Goal: Transaction & Acquisition: Purchase product/service

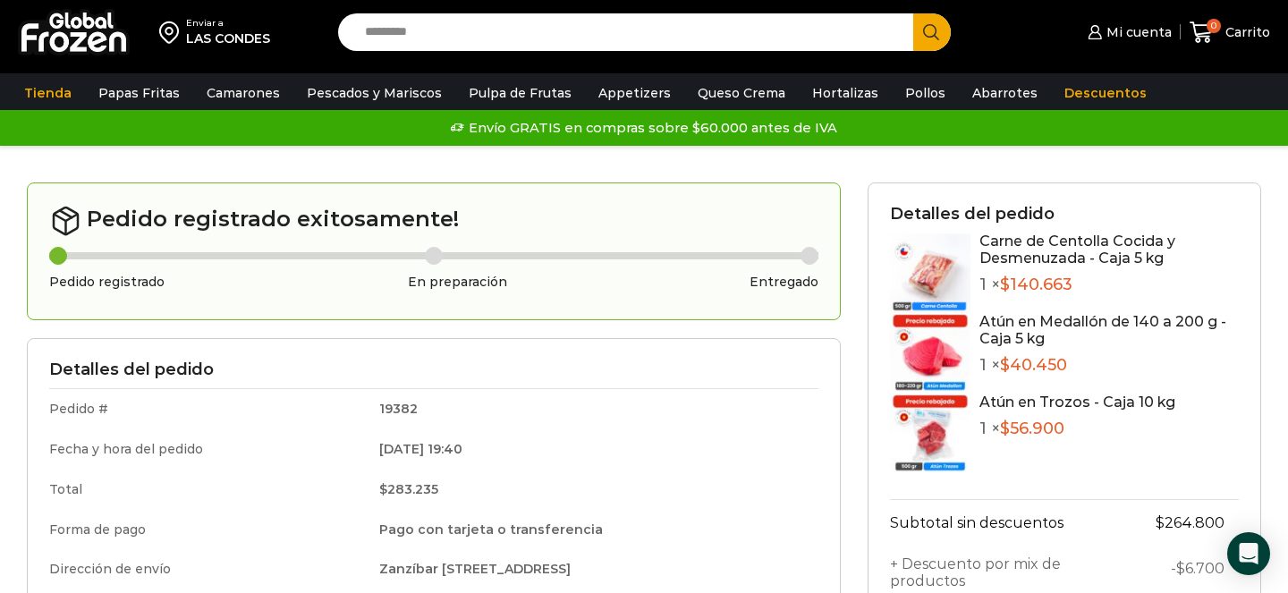
click at [1037, 246] on link "Carne de Centolla Cocida y Desmenuzada - Caja 5 kg" at bounding box center [1078, 250] width 196 height 34
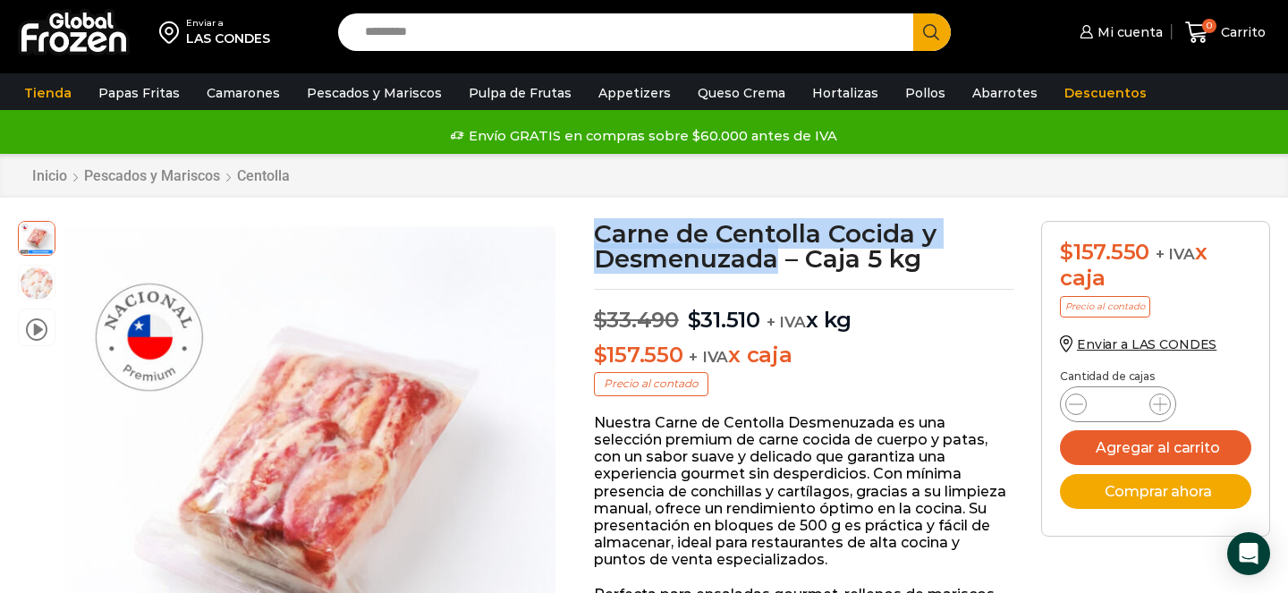
drag, startPoint x: 599, startPoint y: 231, endPoint x: 776, endPoint y: 262, distance: 179.0
click at [776, 262] on h1 "Carne de Centolla Cocida y Desmenuzada – Caja 5 kg" at bounding box center [804, 246] width 421 height 50
copy h1 "Carne de Centolla Cocida y Desmenuzada"
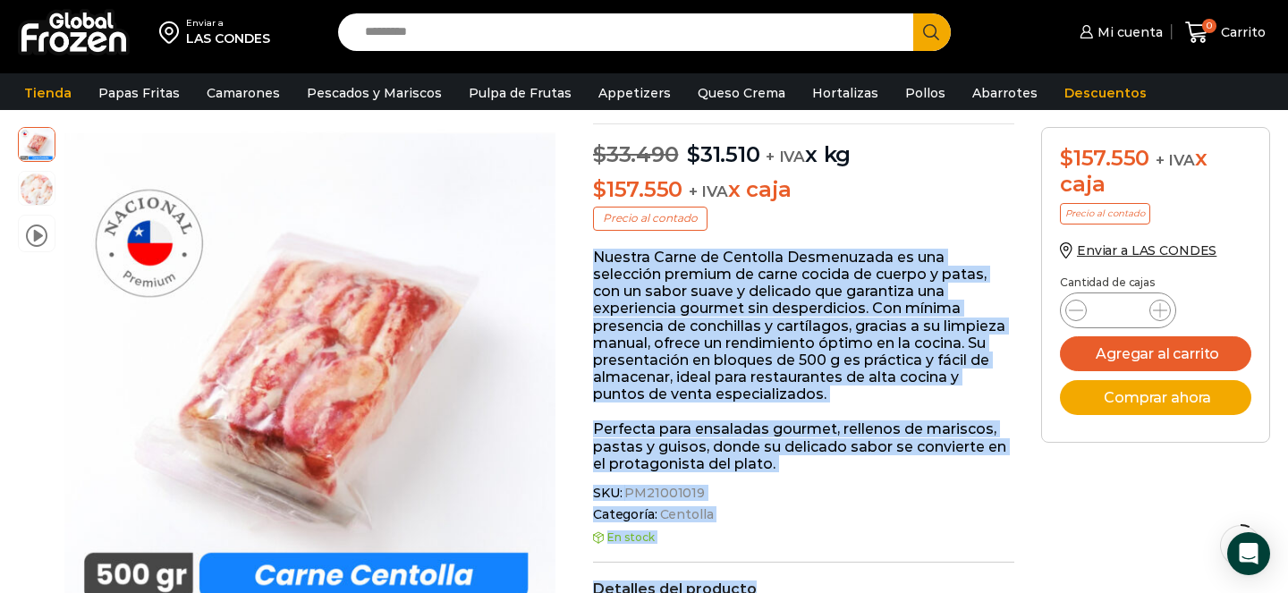
scroll to position [168, 0]
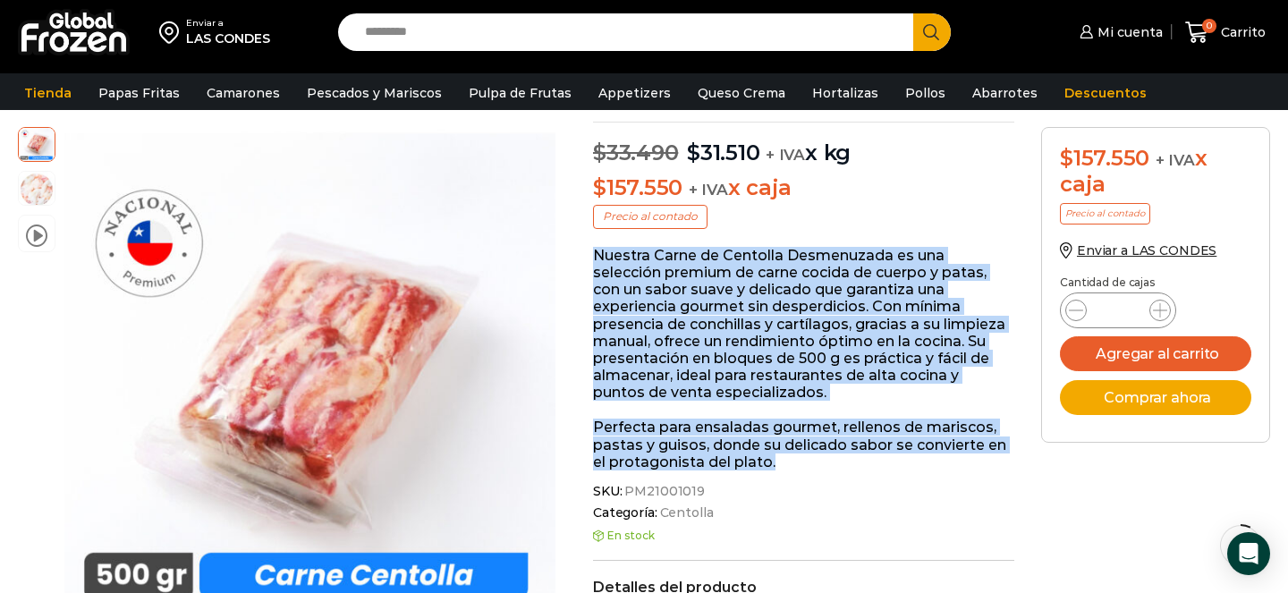
drag, startPoint x: 595, startPoint y: 426, endPoint x: 795, endPoint y: 469, distance: 204.1
click at [795, 469] on div "Nuestra Carne de Centolla Desmenuzada es una selección premium de carne cocida …" at bounding box center [803, 359] width 421 height 224
copy div "Nuestra Carne de Centolla Desmenuzada es una selección premium de carne cocida …"
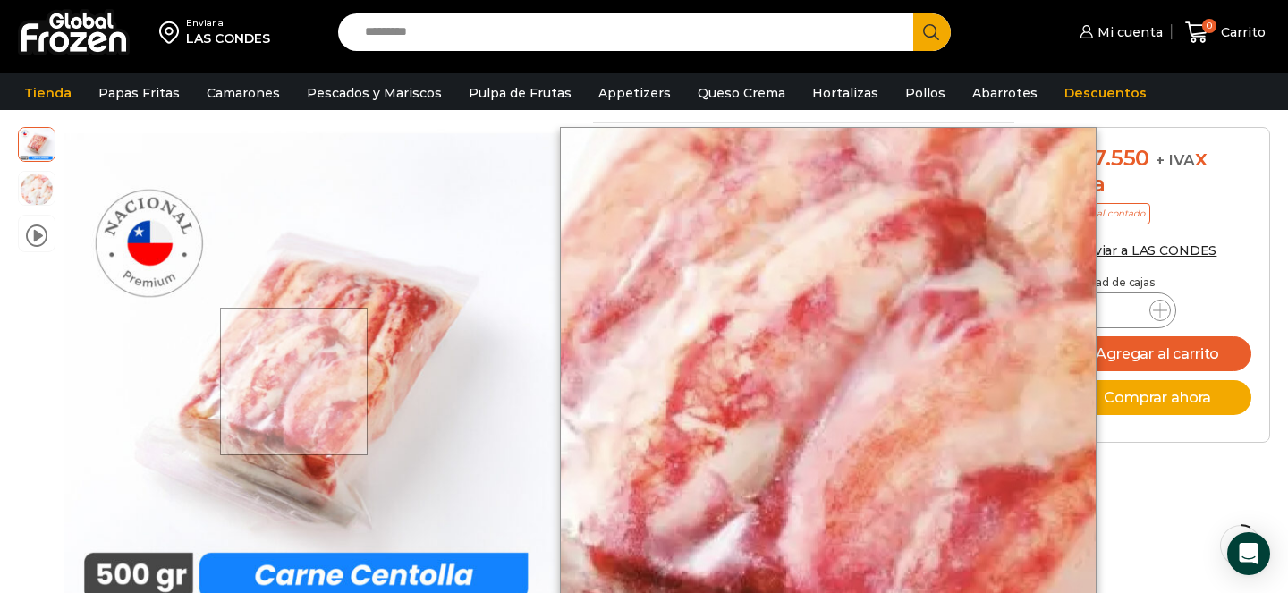
click at [295, 381] on div at bounding box center [294, 382] width 148 height 148
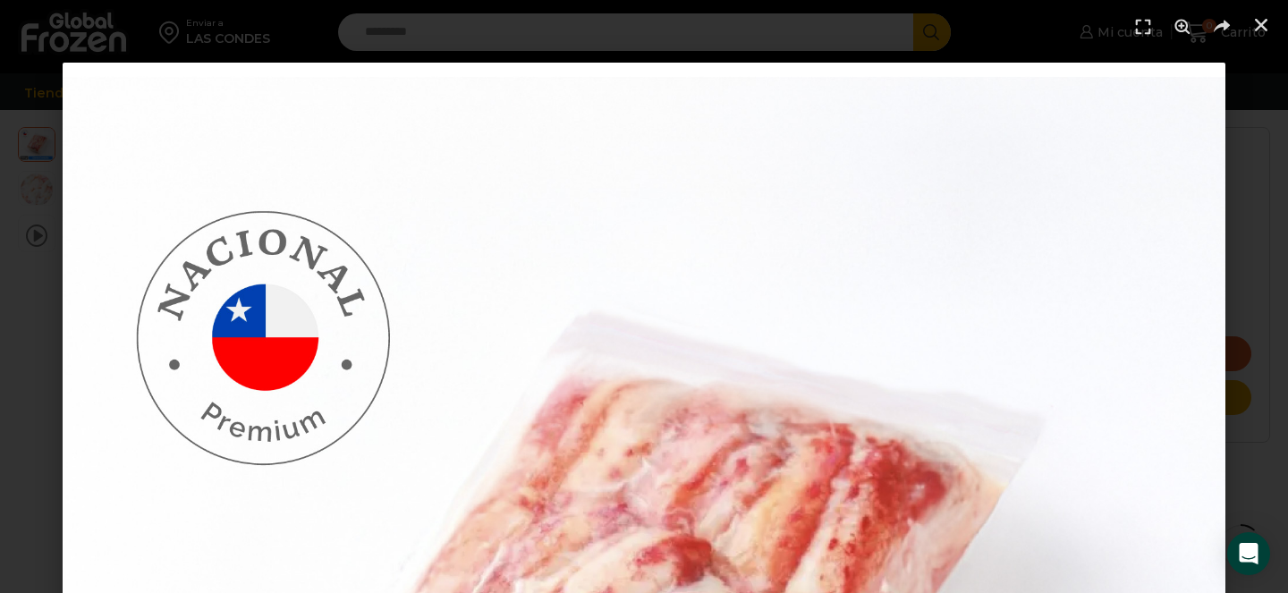
scroll to position [256, 0]
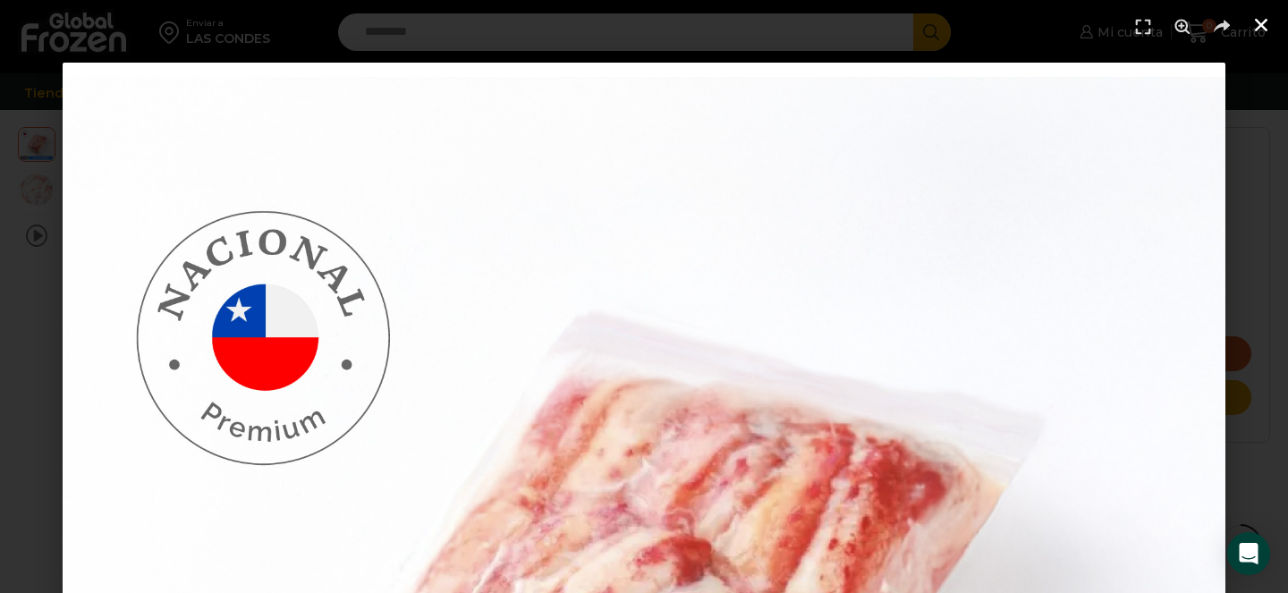
click at [1263, 33] on icon "Cerrar (Esc)" at bounding box center [1262, 25] width 18 height 18
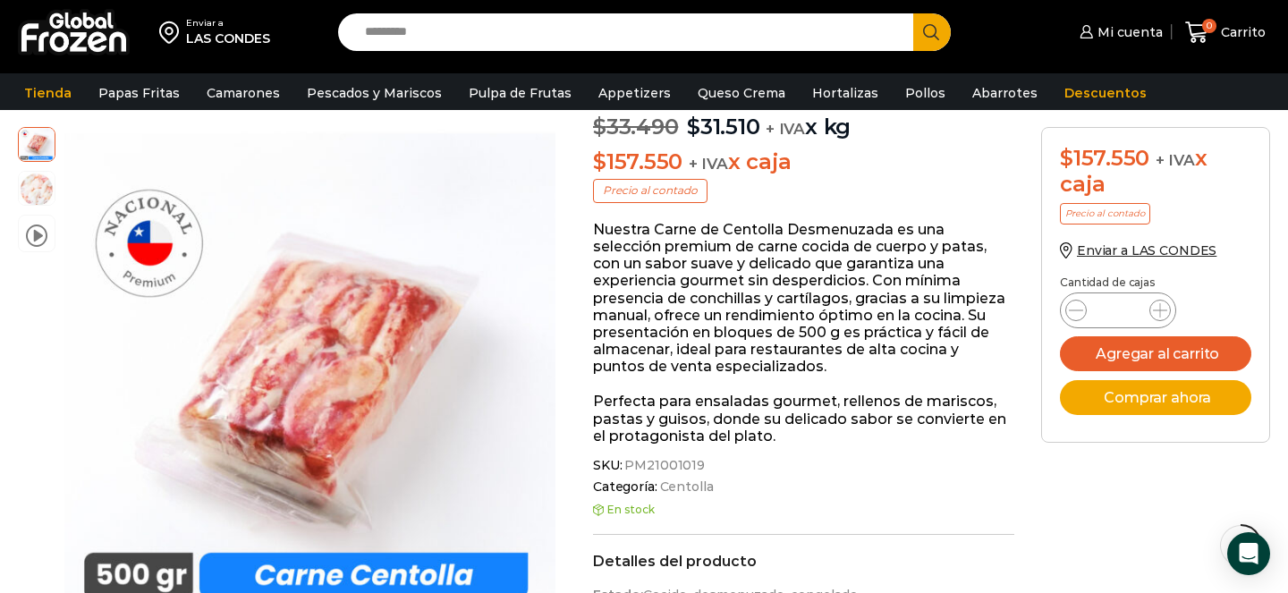
scroll to position [0, 0]
